Goal: Task Accomplishment & Management: Manage account settings

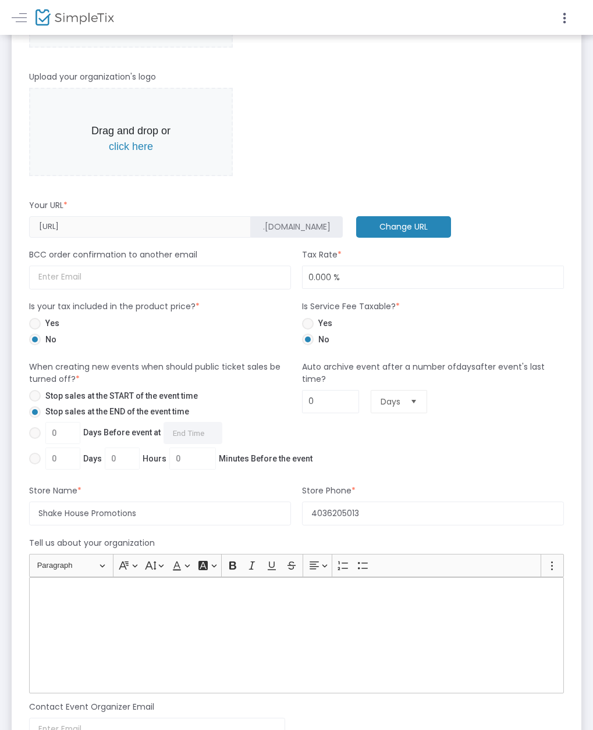
scroll to position [465, 0]
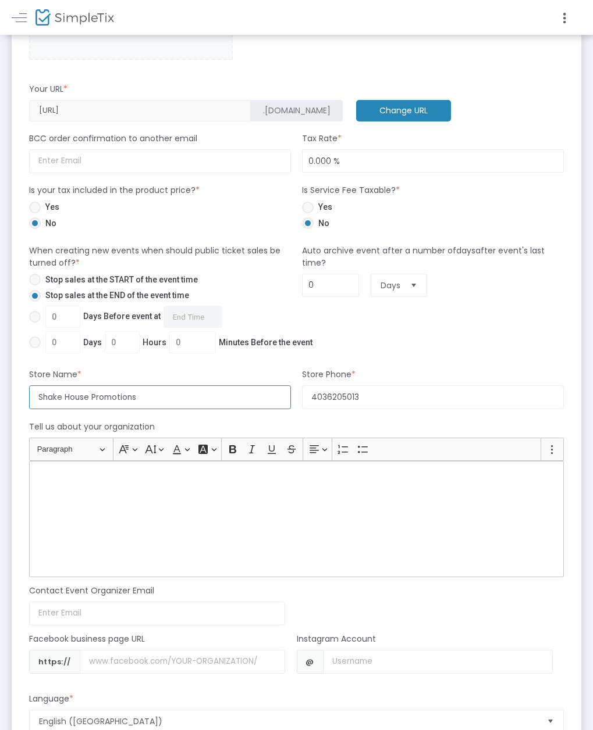
click at [219, 407] on input "Shake House Promotions" at bounding box center [160, 398] width 262 height 24
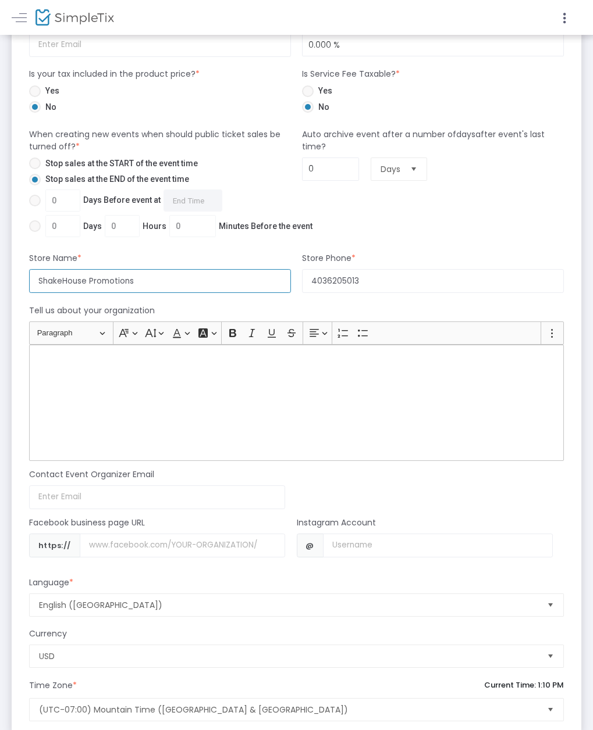
scroll to position [640, 0]
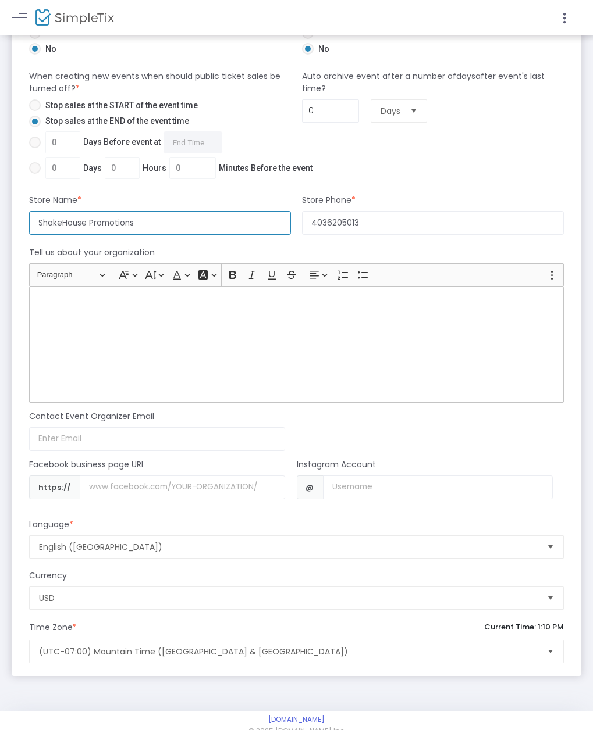
type input "ShakeHouse Promotions"
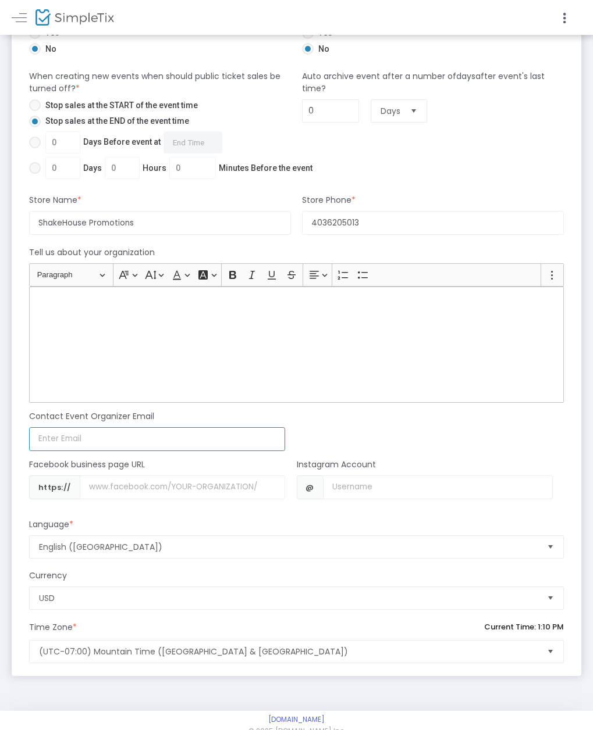
click at [214, 451] on input at bounding box center [157, 439] width 256 height 24
click at [205, 447] on input at bounding box center [157, 439] width 256 height 24
click at [404, 423] on div "Contact Event Organizer Email Email not valid" at bounding box center [291, 427] width 546 height 48
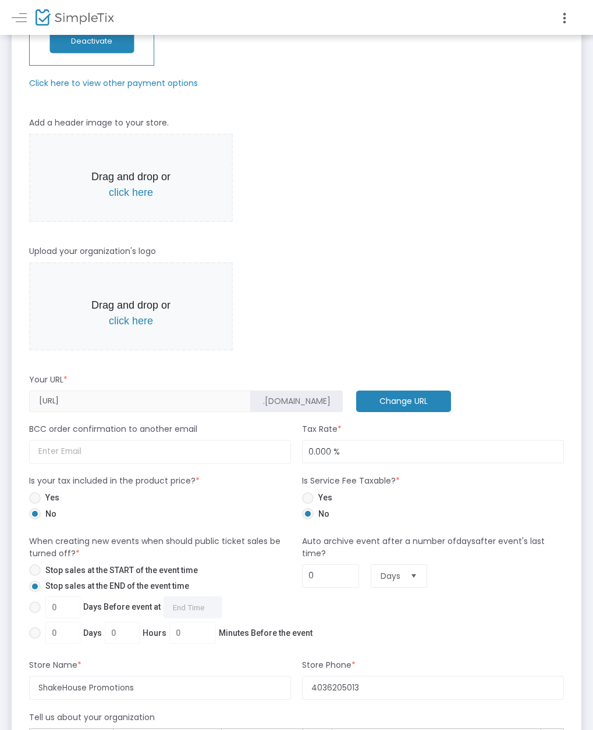
scroll to position [0, 0]
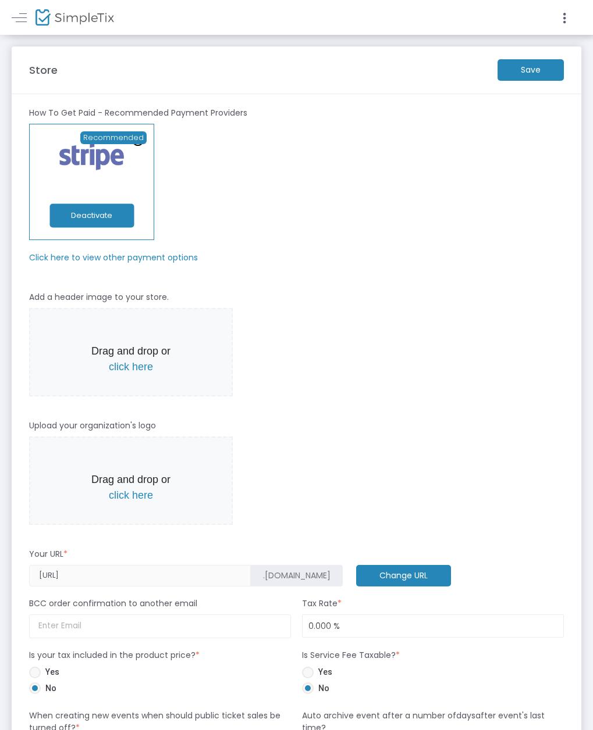
click at [153, 373] on span "click here" at bounding box center [131, 367] width 44 height 12
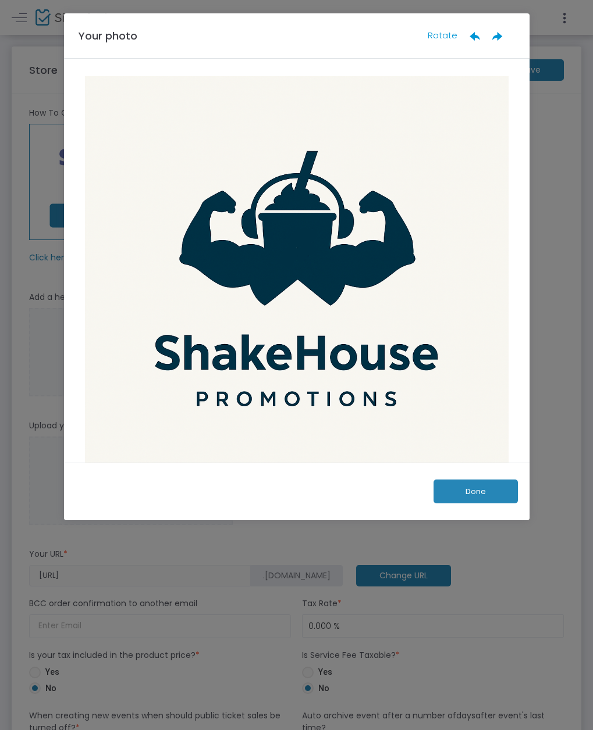
click at [462, 488] on button "Done" at bounding box center [475, 492] width 84 height 24
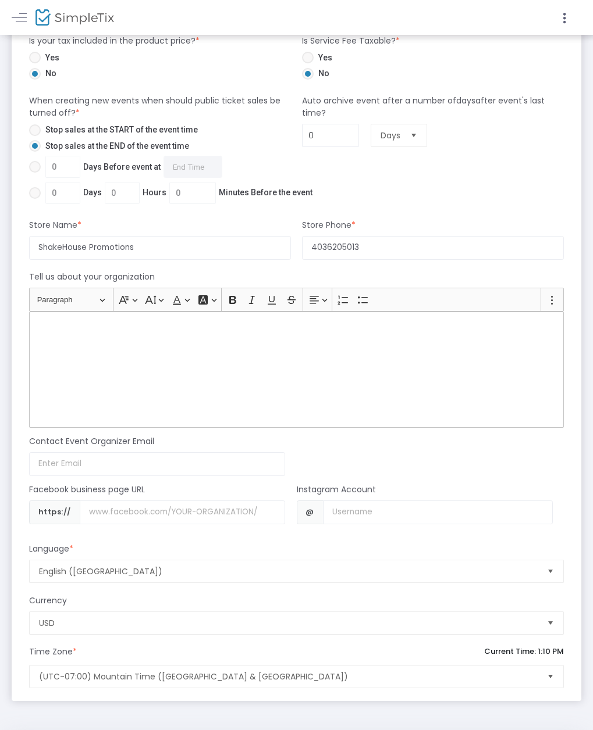
scroll to position [788, 0]
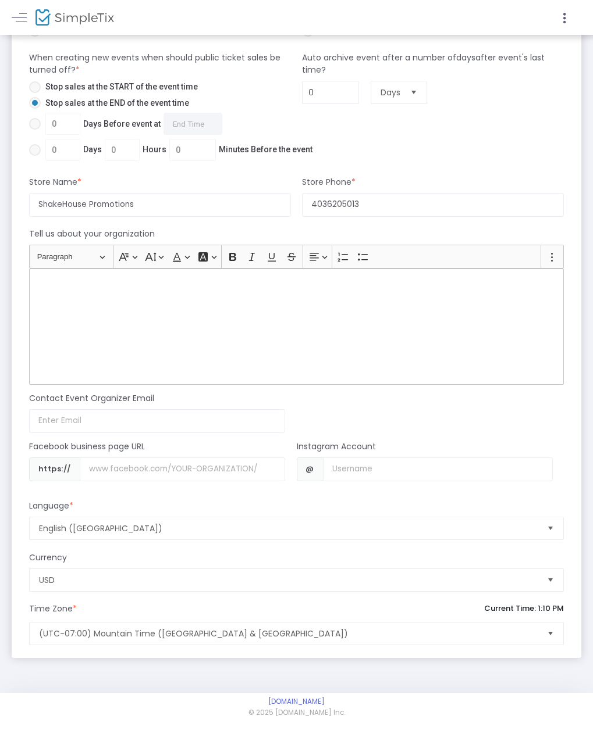
click at [541, 576] on span "Select" at bounding box center [550, 580] width 19 height 19
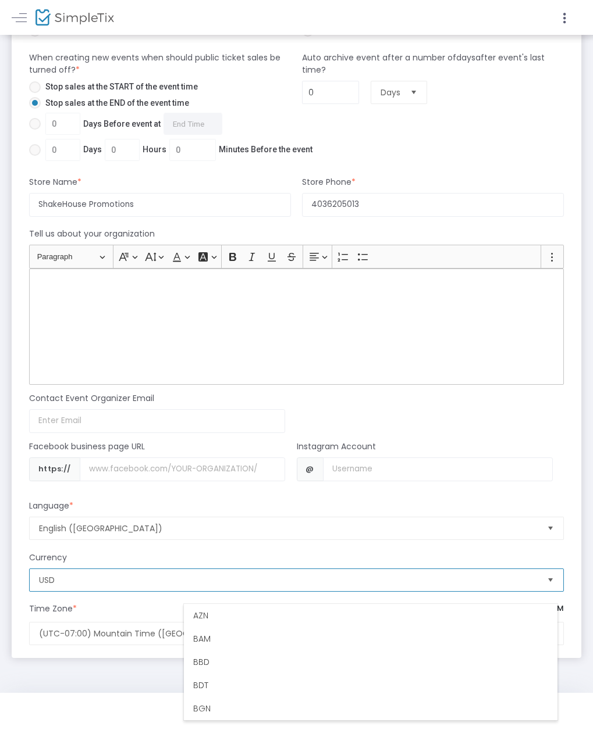
scroll to position [442, 0]
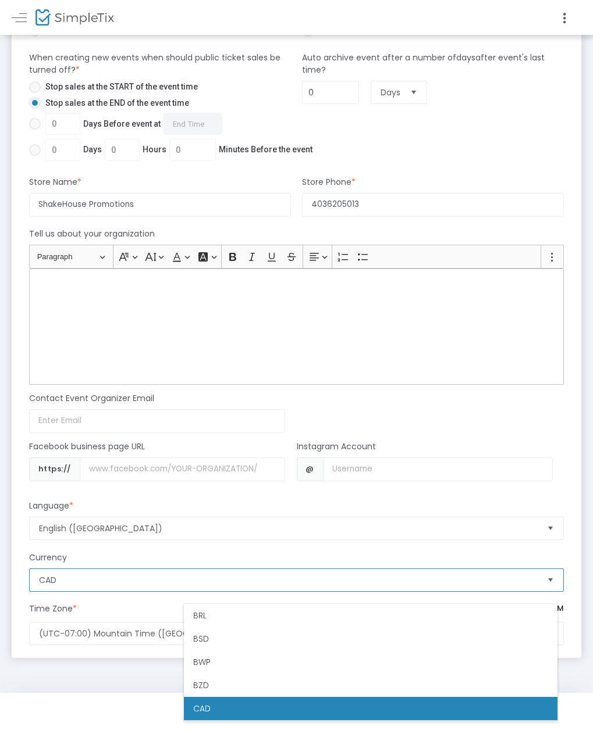
click at [222, 697] on li "CAD" at bounding box center [370, 708] width 373 height 23
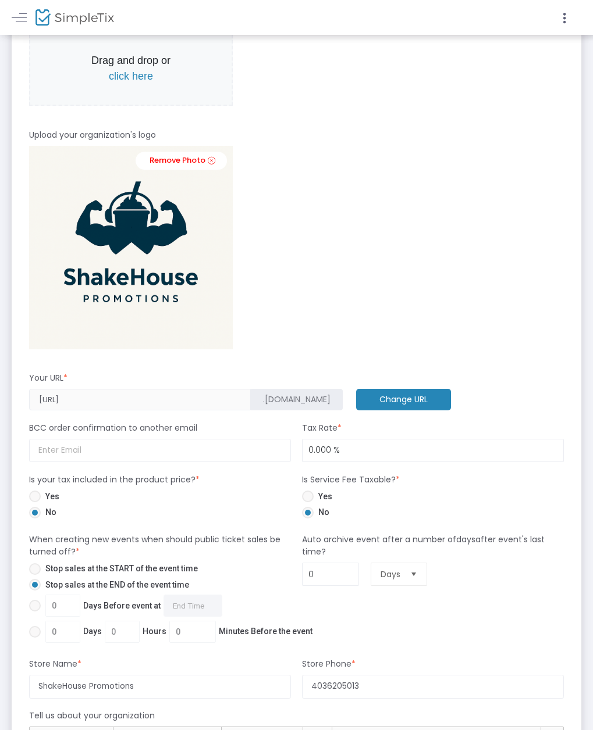
scroll to position [523, 0]
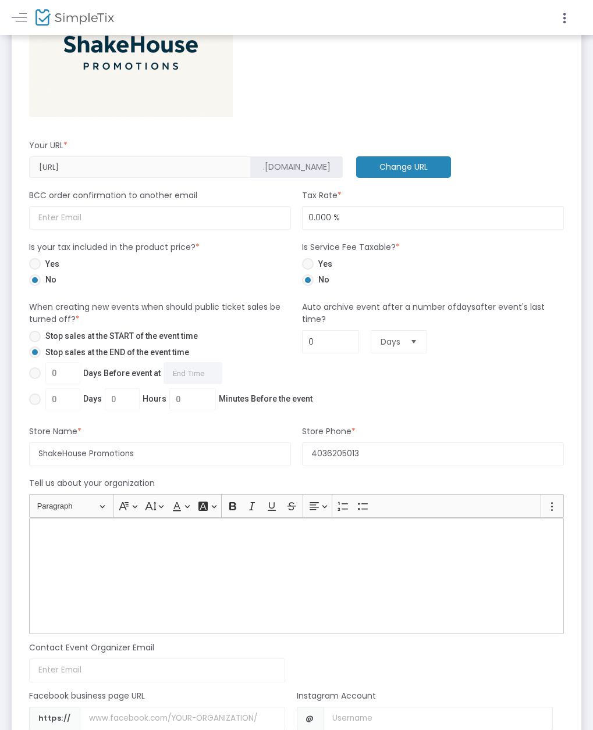
click at [273, 554] on div "Rich Text Editor, main" at bounding box center [296, 576] width 534 height 116
